Goal: Information Seeking & Learning: Learn about a topic

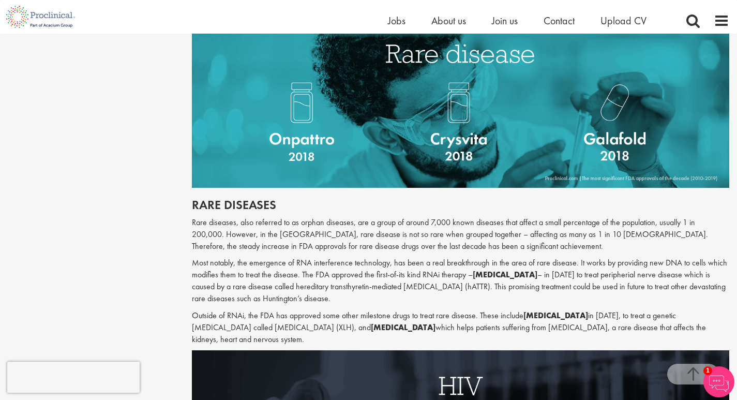
scroll to position [1354, 0]
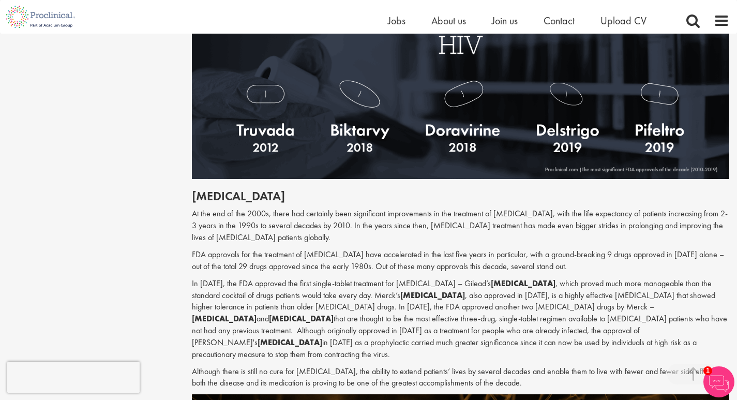
scroll to position [1653, 0]
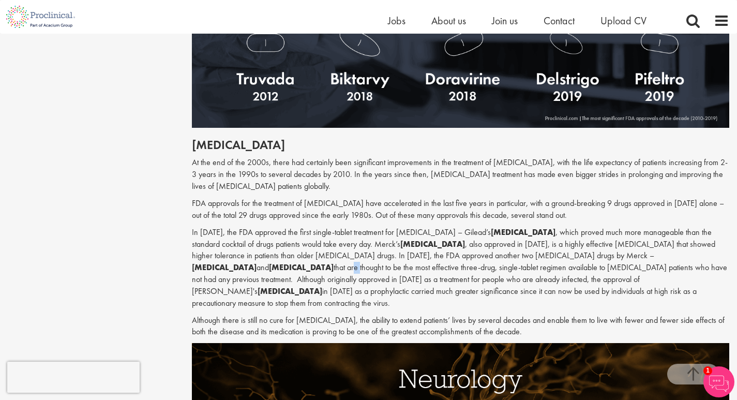
click at [553, 227] on p "In 2018, the FDA approved the first single-tablet treatment for HIV – Gilead’s …" at bounding box center [460, 268] width 537 height 83
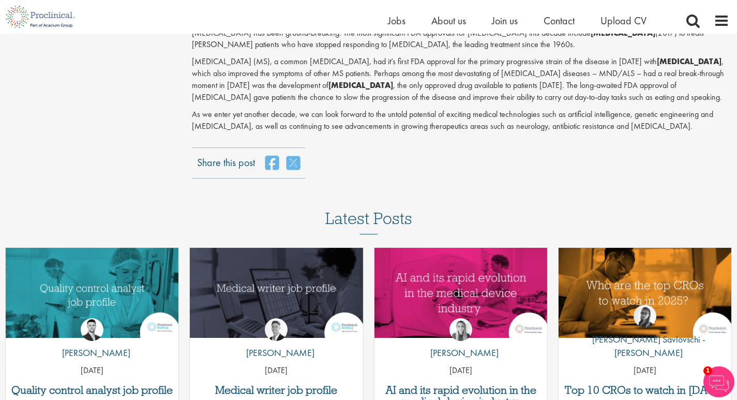
scroll to position [2218, 0]
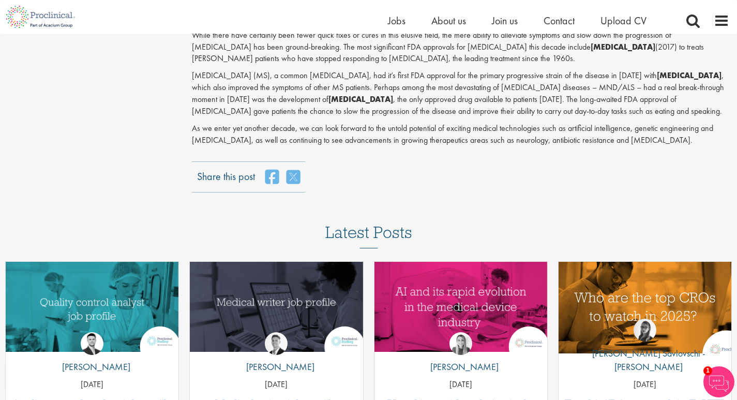
click at [647, 260] on img "Link to a post" at bounding box center [644, 307] width 207 height 108
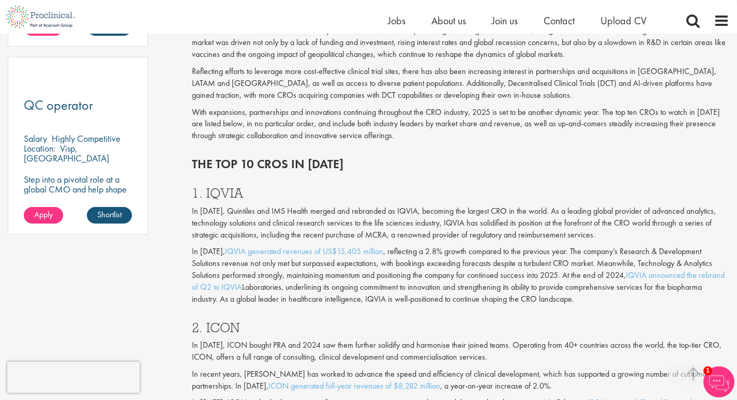
scroll to position [758, 0]
